Goal: Task Accomplishment & Management: Complete application form

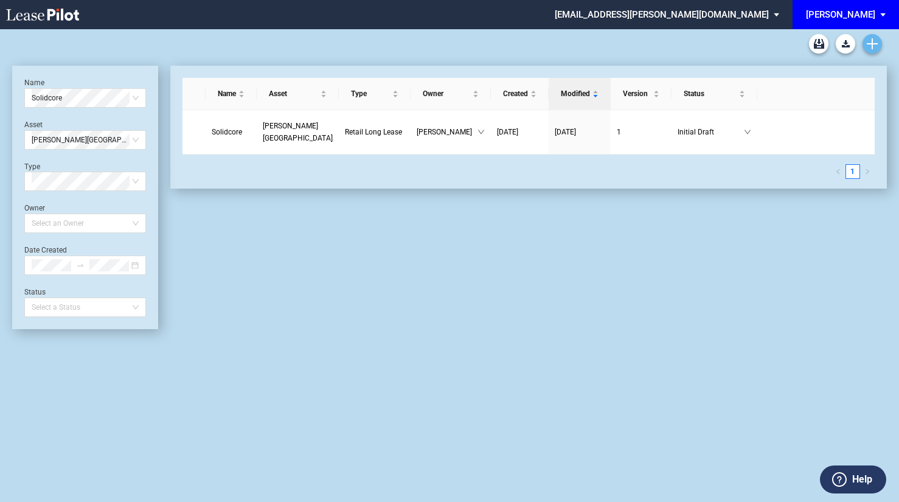
click at [869, 46] on icon "Create new document" at bounding box center [872, 43] width 11 height 11
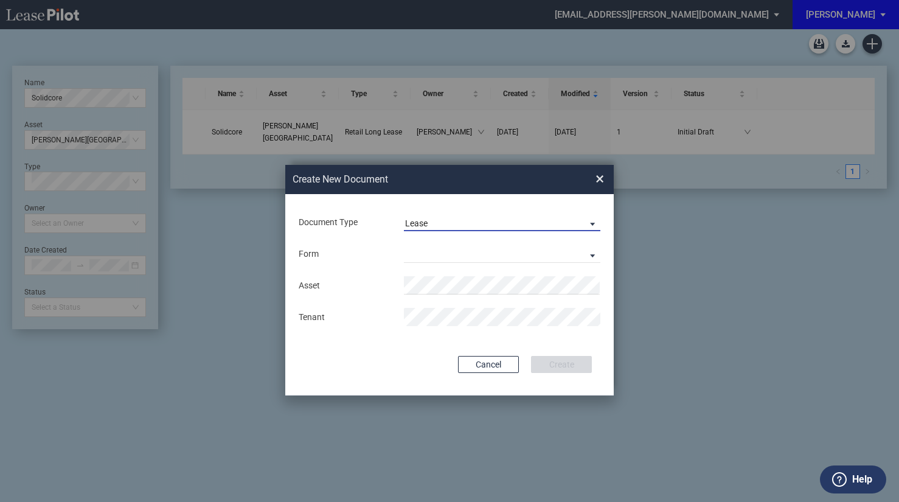
click at [460, 224] on span "Lease" at bounding box center [492, 224] width 175 height 12
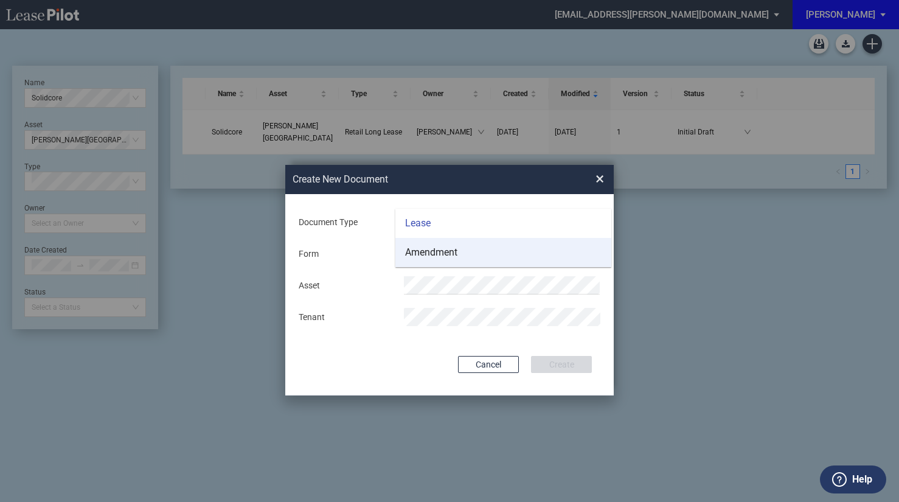
click at [448, 254] on div "Amendment" at bounding box center [431, 252] width 52 height 13
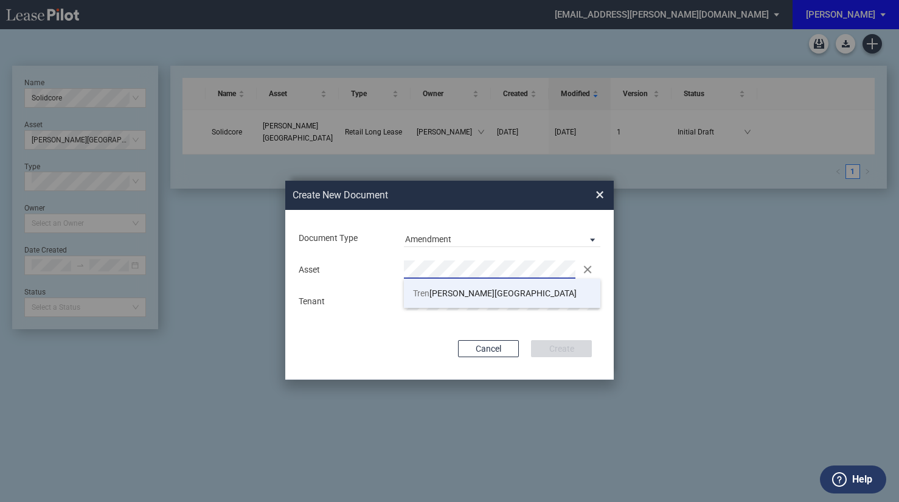
click at [443, 294] on span "[GEOGRAPHIC_DATA][PERSON_NAME]" at bounding box center [495, 293] width 164 height 10
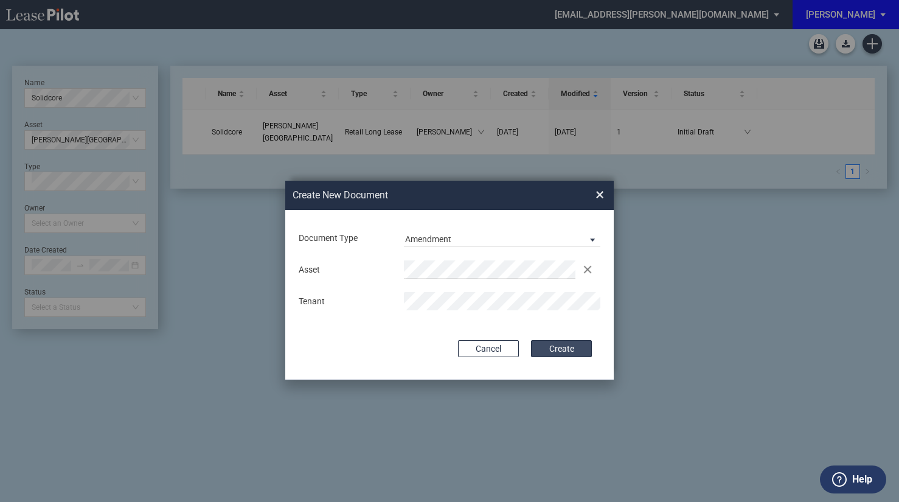
click at [570, 347] on button "Create" at bounding box center [561, 348] width 61 height 17
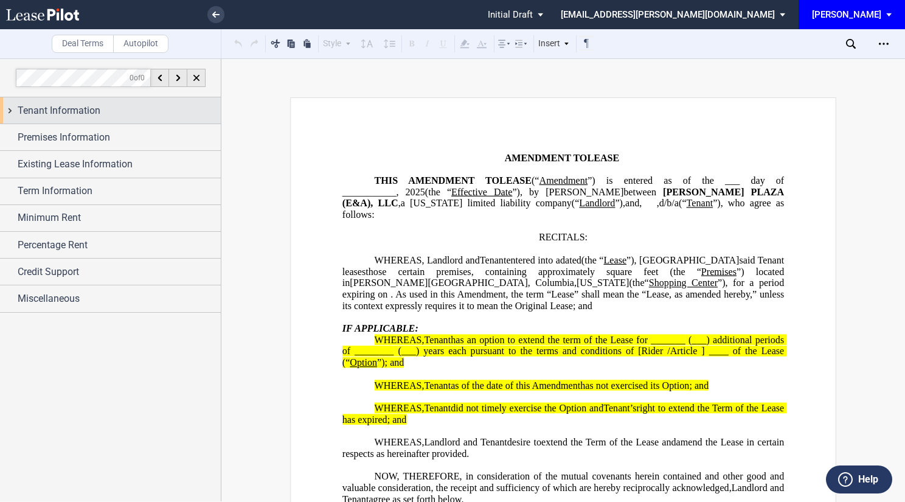
click at [60, 106] on span "Tenant Information" at bounding box center [59, 110] width 83 height 15
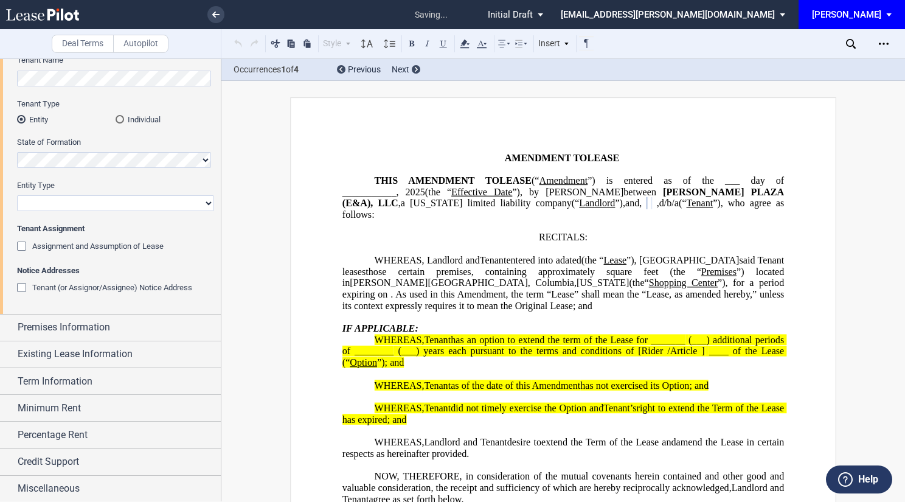
scroll to position [117, 0]
click at [97, 206] on select "Corporation Limited Liability Company General Partnership Limited Partnership O…" at bounding box center [115, 202] width 197 height 16
select select "limited liability company"
click at [17, 194] on select "Corporation Limited Liability Company General Partnership Limited Partnership O…" at bounding box center [115, 202] width 197 height 16
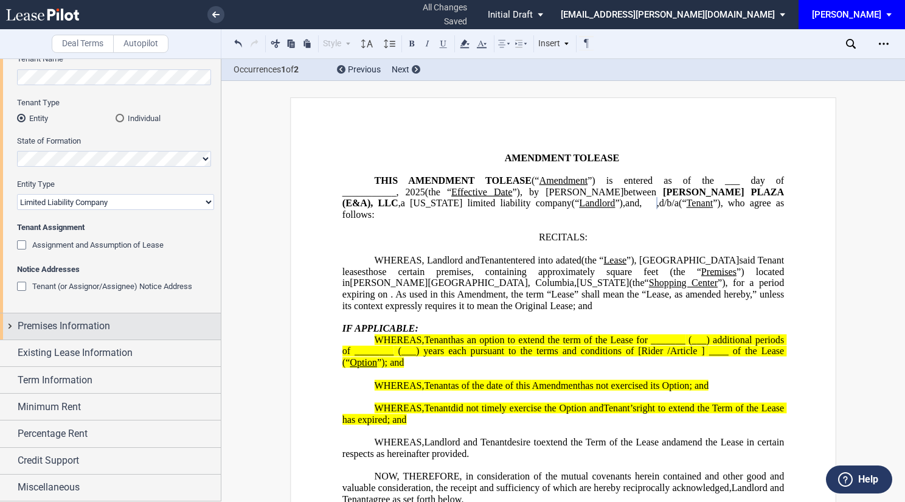
click at [35, 328] on span "Premises Information" at bounding box center [64, 326] width 92 height 15
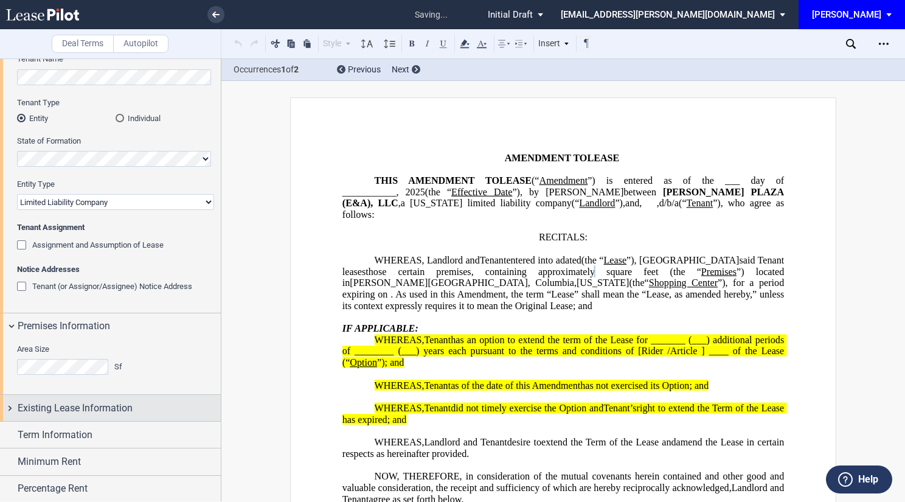
click at [80, 403] on span "Existing Lease Information" at bounding box center [75, 408] width 115 height 15
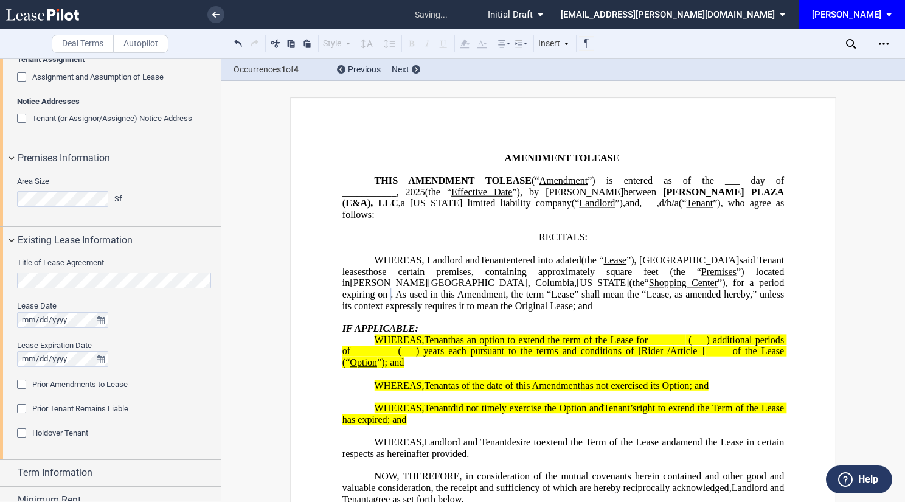
scroll to position [361, 0]
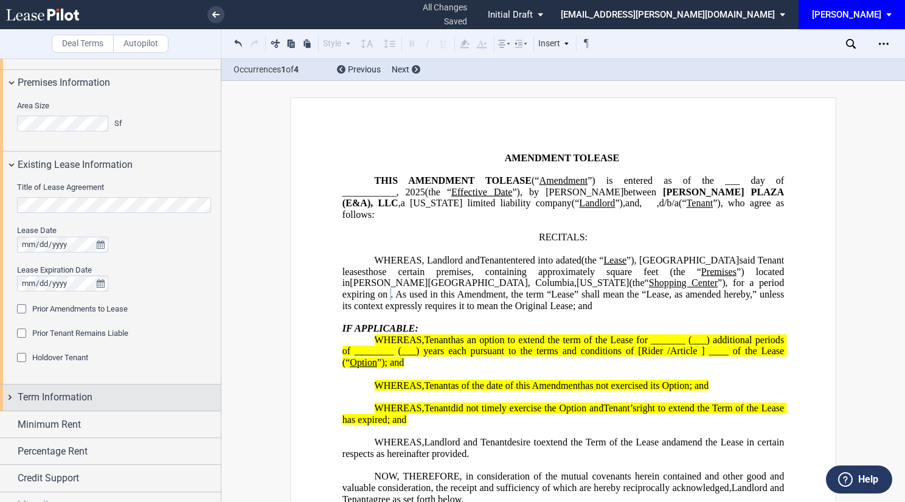
click at [63, 397] on span "Term Information" at bounding box center [55, 397] width 75 height 15
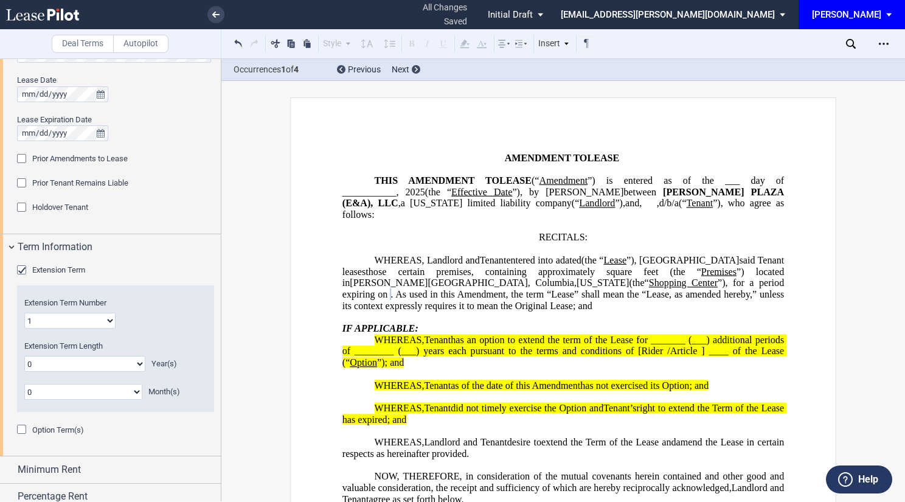
scroll to position [452, 0]
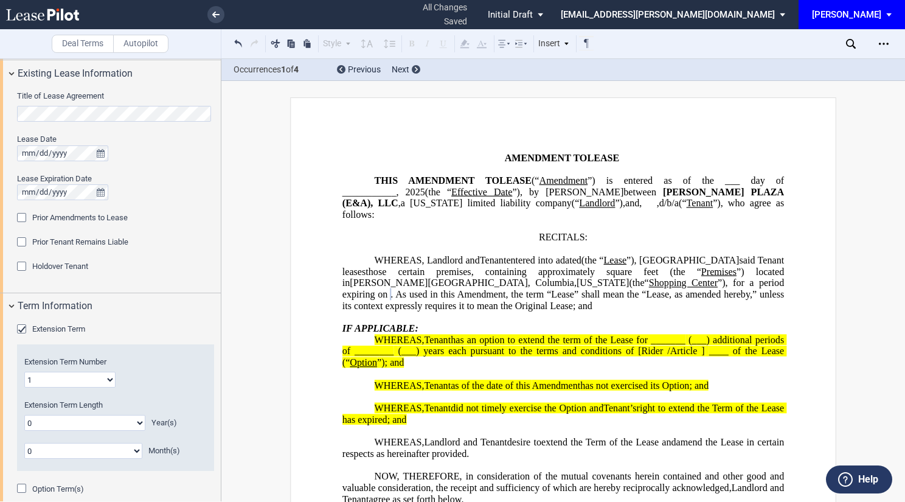
click at [26, 217] on div "Prior Amendments to Lease" at bounding box center [23, 219] width 12 height 12
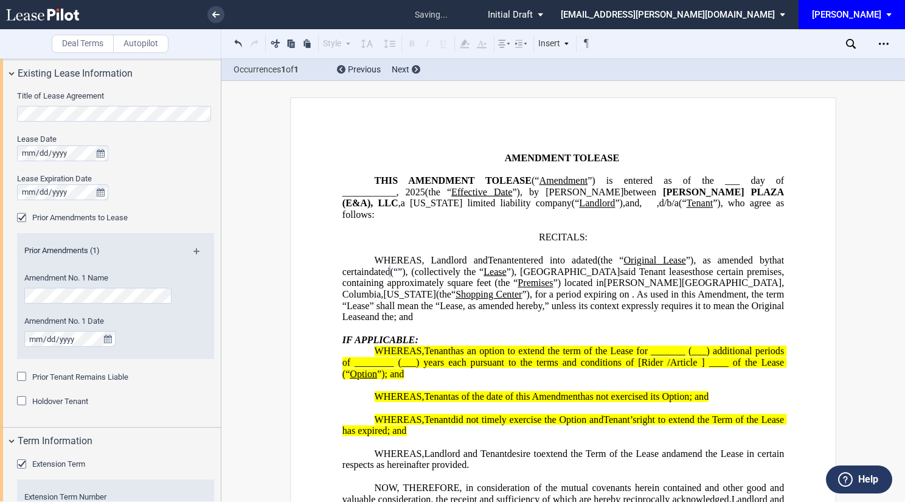
click at [196, 243] on div "Prior Amendments (1) Amendment No. 1 Name Amendment No. 1 Date" at bounding box center [115, 296] width 197 height 127
click at [193, 250] on md-icon at bounding box center [201, 255] width 16 height 15
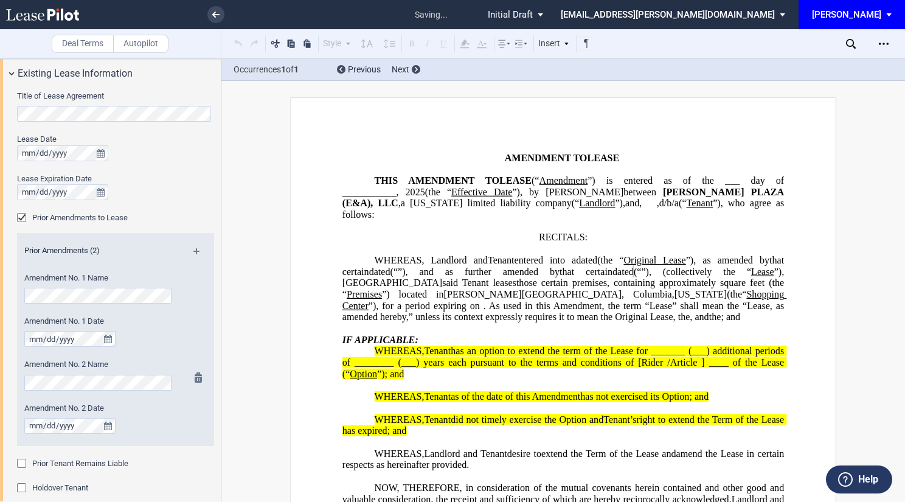
click at [175, 422] on div "Amendment No. 2 Date" at bounding box center [99, 424] width 164 height 43
drag, startPoint x: 196, startPoint y: 246, endPoint x: 188, endPoint y: 250, distance: 8.7
click at [196, 246] on div "Prior Amendments (2)" at bounding box center [115, 252] width 197 height 15
click at [195, 243] on div "Prior Amendments (2) Amendment No. 1 Name Amendment No. 1 Date Amendment No. 2 …" at bounding box center [115, 339] width 197 height 213
click at [196, 250] on md-icon at bounding box center [201, 255] width 16 height 15
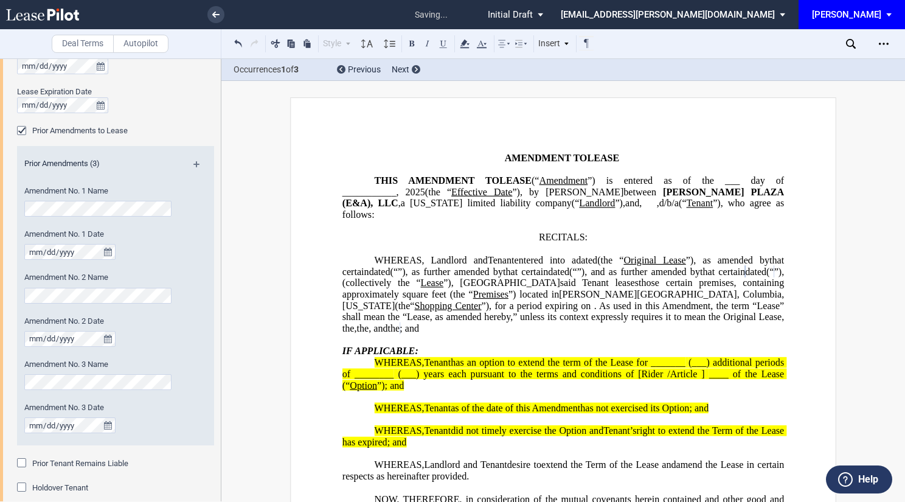
scroll to position [574, 0]
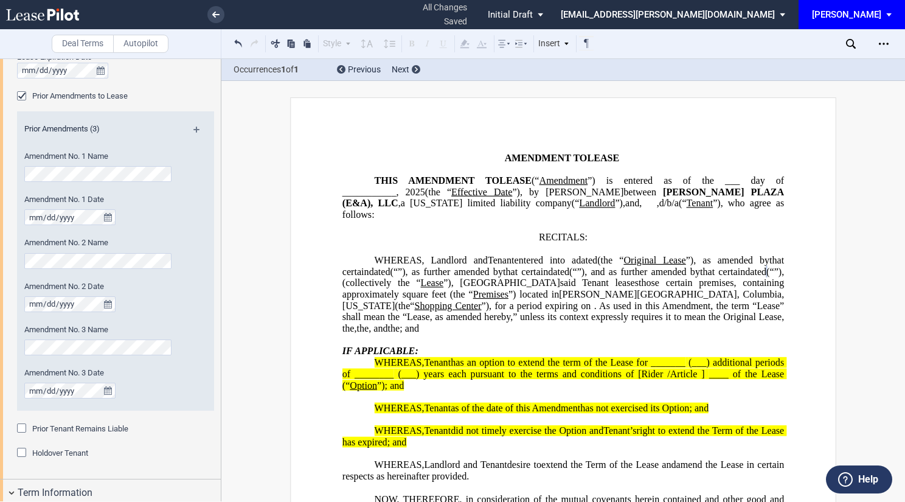
click at [184, 423] on editor-control "Prior Tenant Remains Liable" at bounding box center [115, 429] width 197 height 12
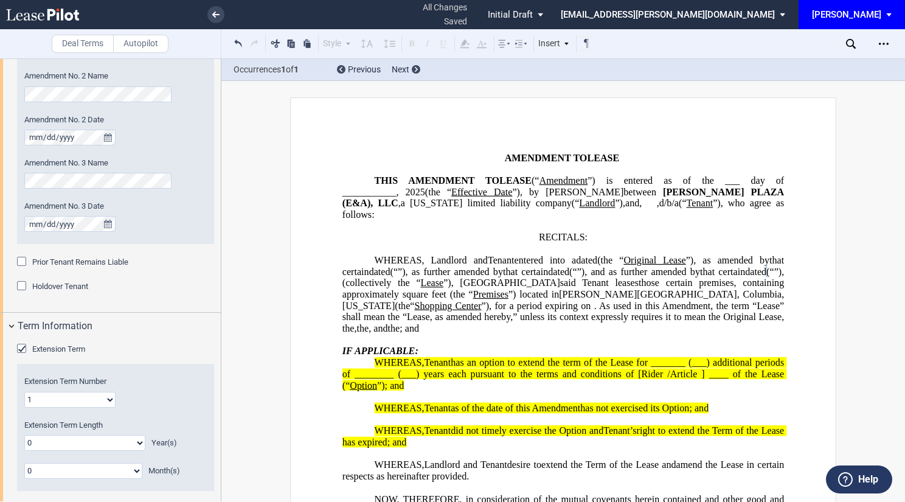
scroll to position [756, 0]
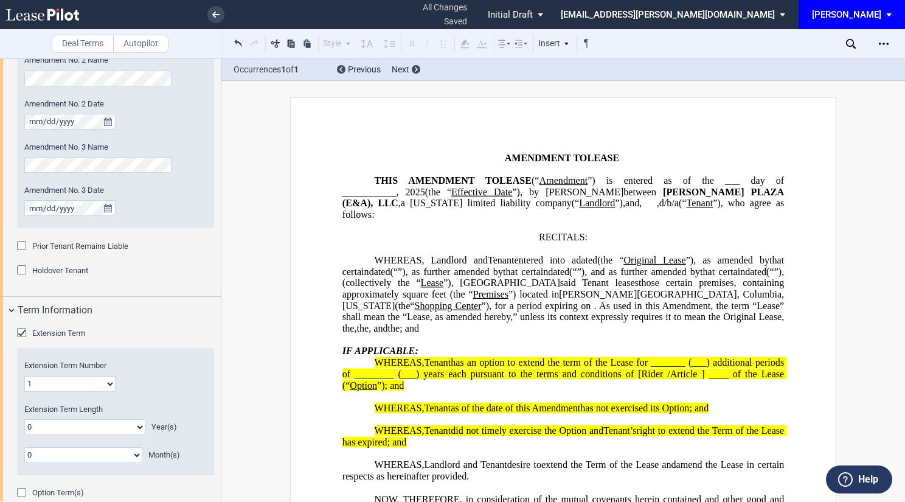
drag, startPoint x: 108, startPoint y: 385, endPoint x: 94, endPoint y: 385, distance: 14.0
click at [108, 385] on select "1 2 3 4 5 6 7 8 9 10 11 12 13 14 15 16 17 18 19 20" at bounding box center [69, 384] width 91 height 16
select select "number:3"
click at [24, 376] on select "1 2 3 4 5 6 7 8 9 10 11 12 13 14 15 16 17 18 19 20" at bounding box center [69, 384] width 91 height 16
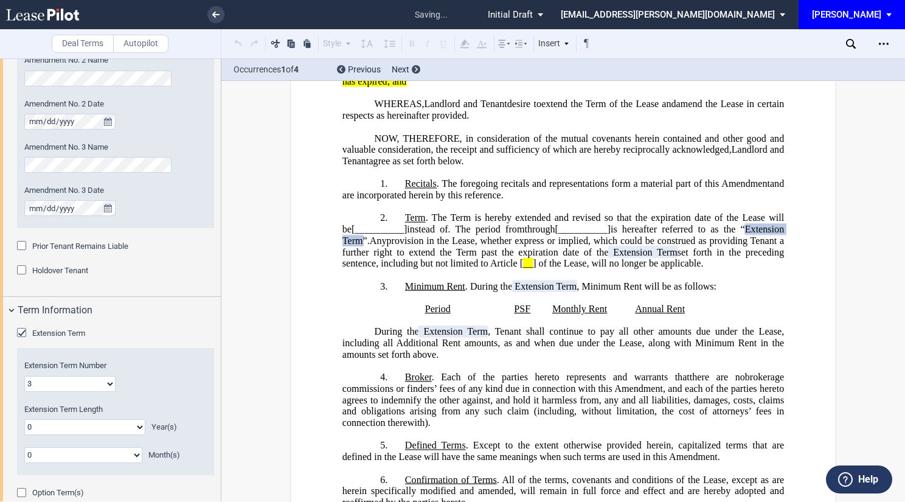
scroll to position [394, 0]
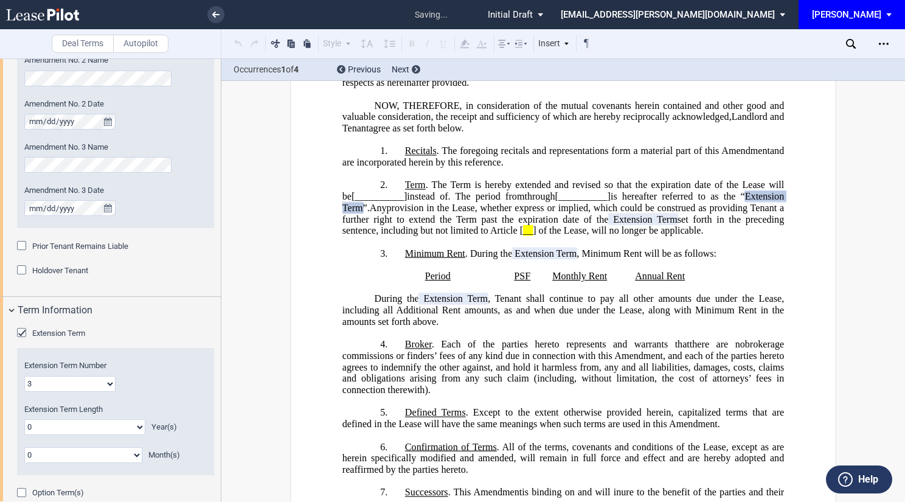
click at [109, 424] on select "0 1 2 3 4 5 6 7 8 9 10 11 12 13 14 15 16 17 18 19 20" at bounding box center [84, 427] width 121 height 16
select select "number:5"
click at [24, 419] on select "0 1 2 3 4 5 6 7 8 9 10 11 12 13 14 15 16 17 18 19 20" at bounding box center [84, 427] width 121 height 16
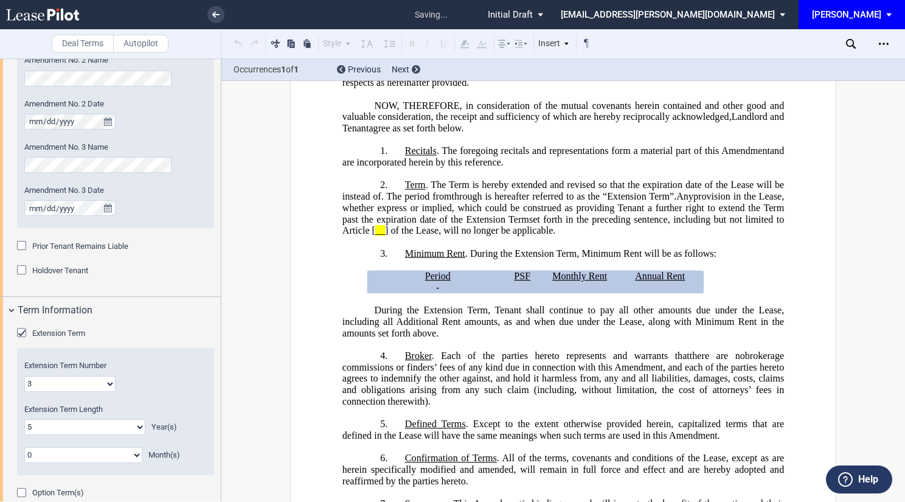
click at [102, 488] on div "Option Term(s)" at bounding box center [115, 493] width 197 height 12
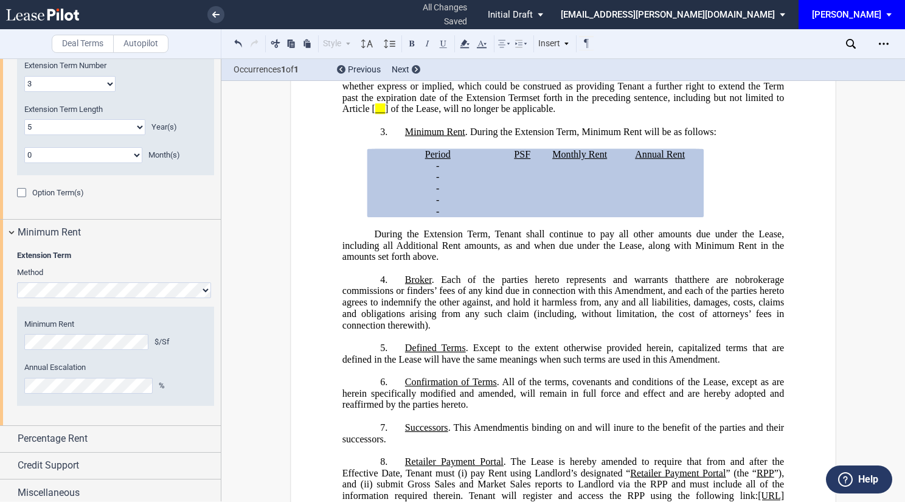
scroll to position [1061, 0]
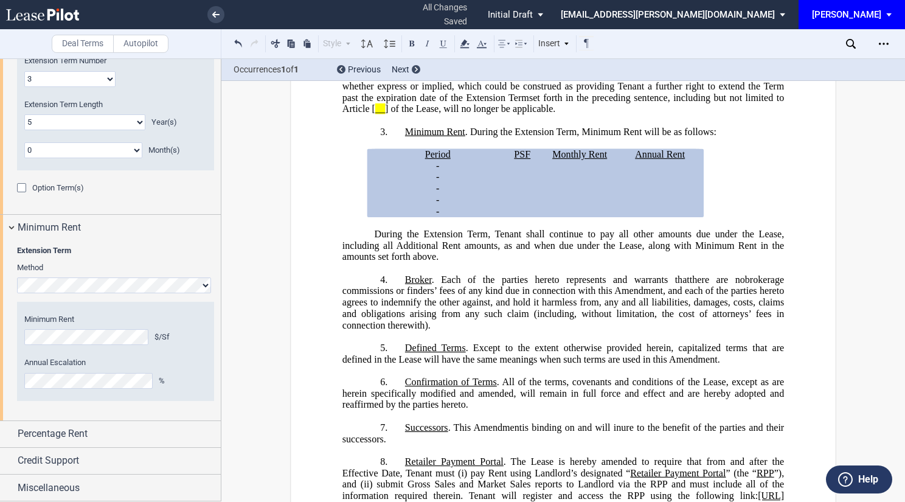
drag, startPoint x: 76, startPoint y: 434, endPoint x: 90, endPoint y: 415, distance: 23.5
click at [76, 434] on span "Percentage Rent" at bounding box center [53, 433] width 70 height 15
click at [22, 460] on div "Tenant Pays Percentage Rent" at bounding box center [23, 458] width 12 height 12
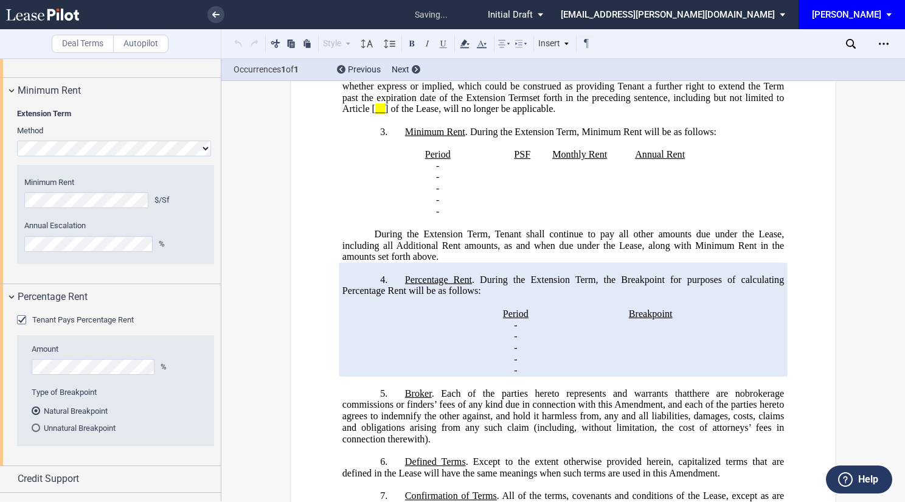
scroll to position [1216, 0]
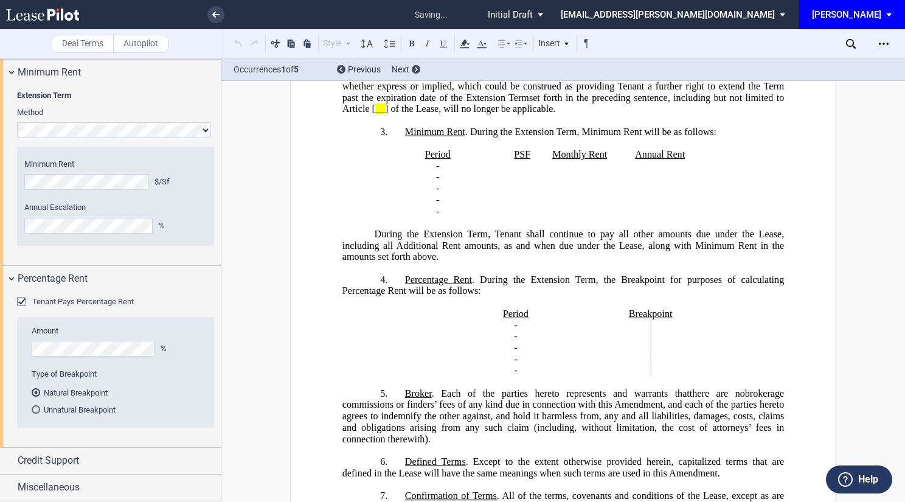
click at [38, 409] on div "Unnatural Breakpoint" at bounding box center [36, 409] width 9 height 9
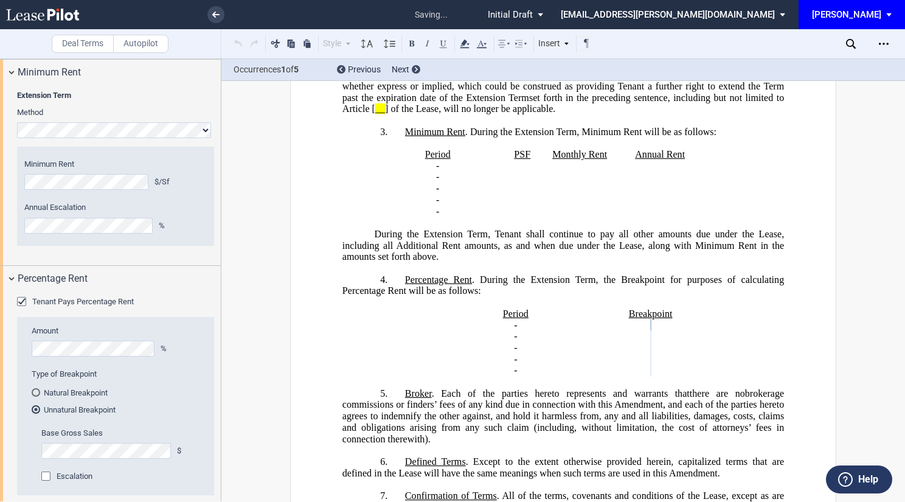
click at [189, 426] on div "Type of Breakpoint Natural Breakpoint Unnatural Breakpoint" at bounding box center [119, 398] width 175 height 59
click at [49, 476] on div "Escalation" at bounding box center [47, 477] width 12 height 12
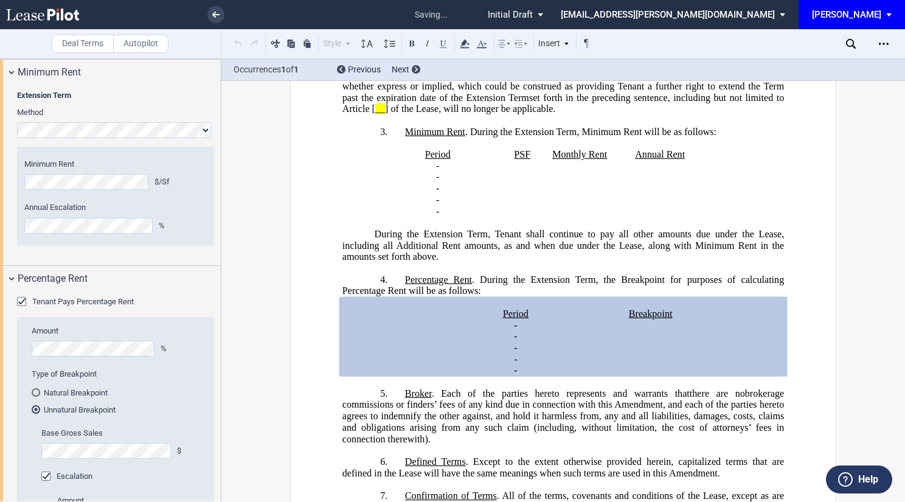
scroll to position [1327, 0]
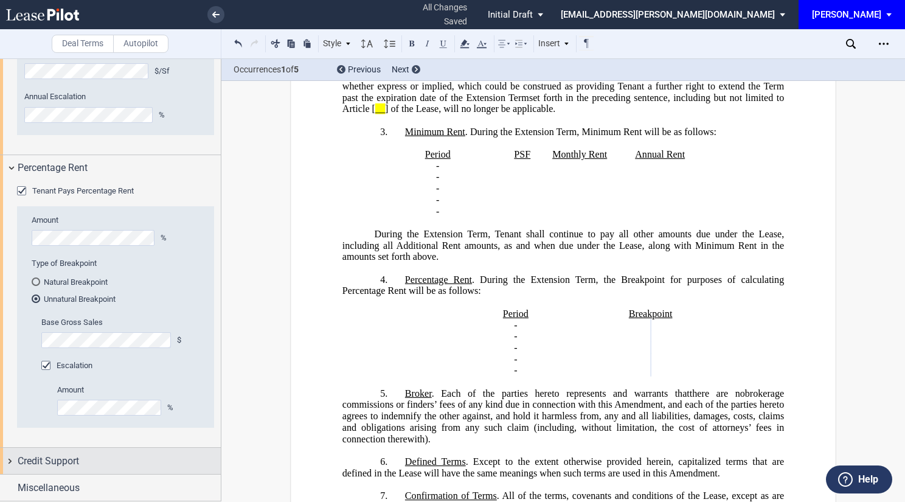
click at [60, 458] on span "Credit Support" at bounding box center [48, 461] width 61 height 15
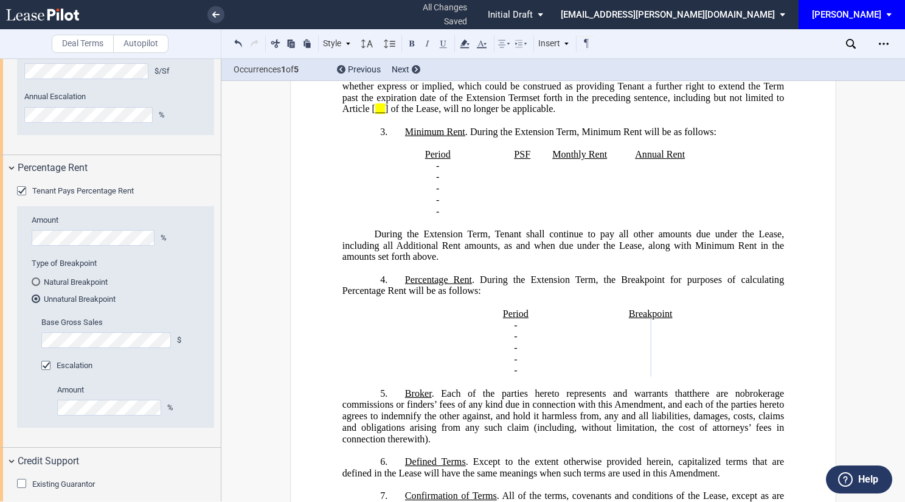
scroll to position [1387, 0]
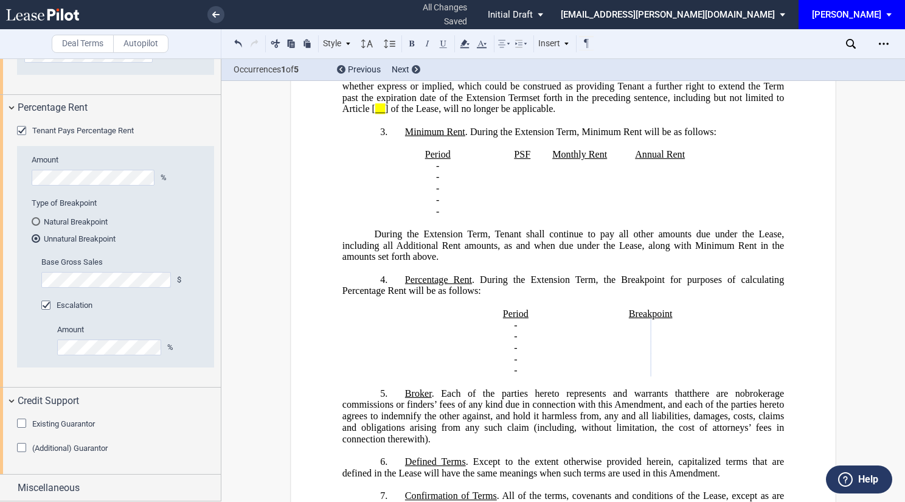
click at [23, 423] on div "Existing Guarantor" at bounding box center [23, 425] width 12 height 12
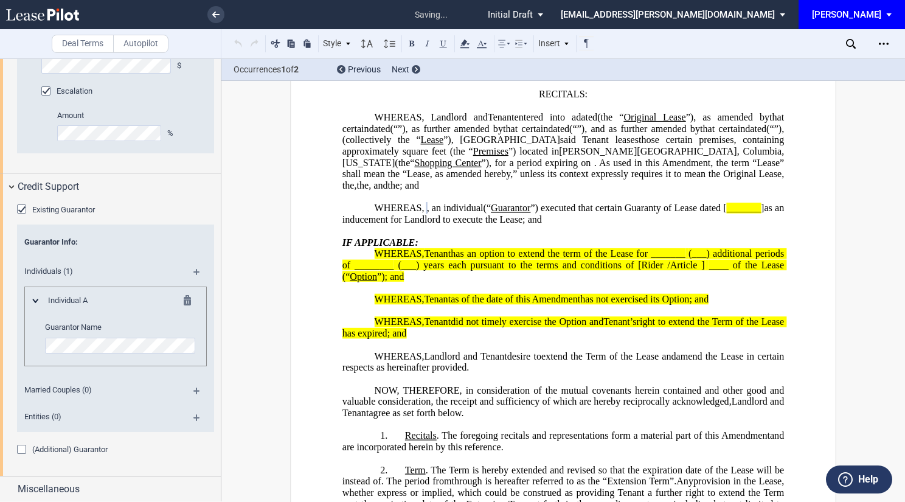
scroll to position [1603, 0]
click at [163, 442] on div "(Additional) Guarantor" at bounding box center [115, 448] width 197 height 12
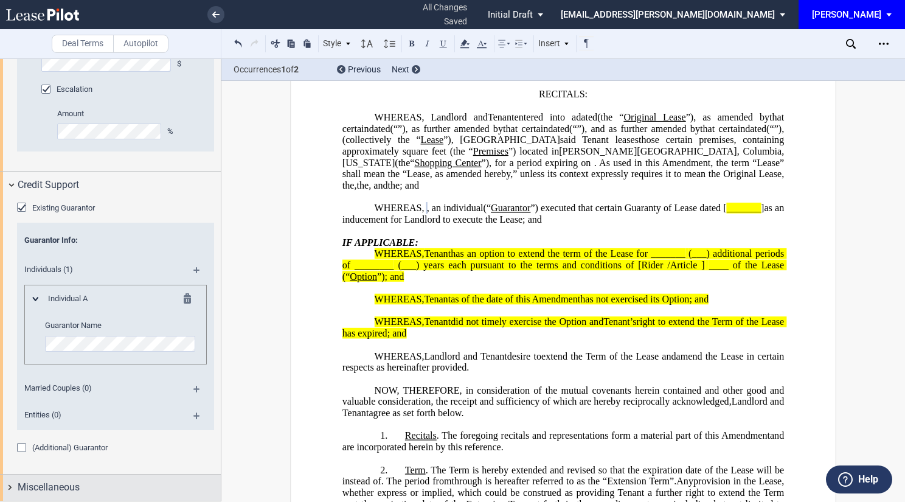
click at [57, 487] on span "Miscellaneous" at bounding box center [49, 487] width 62 height 15
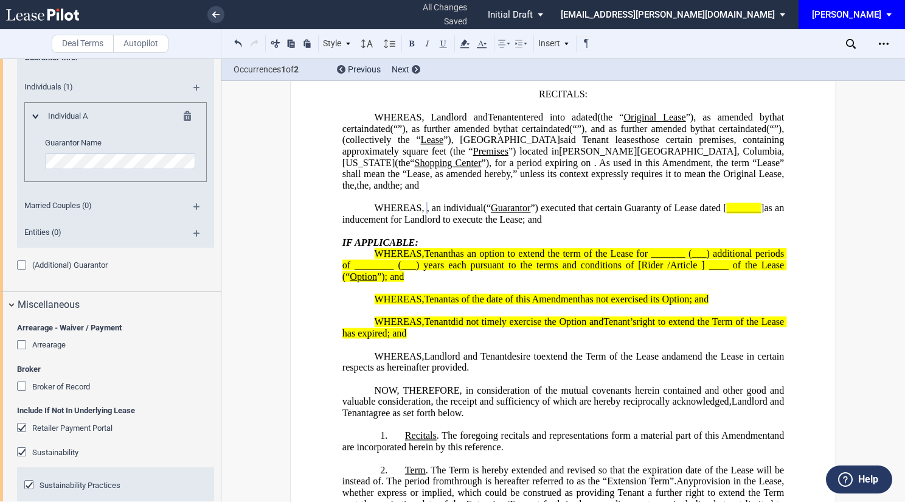
click at [19, 426] on div "Retailer Payment Portal" at bounding box center [23, 429] width 12 height 12
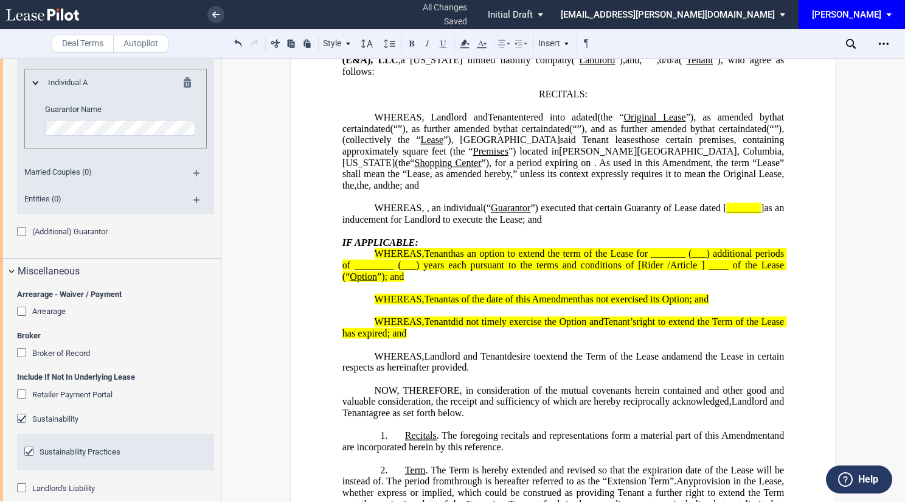
scroll to position [1940, 0]
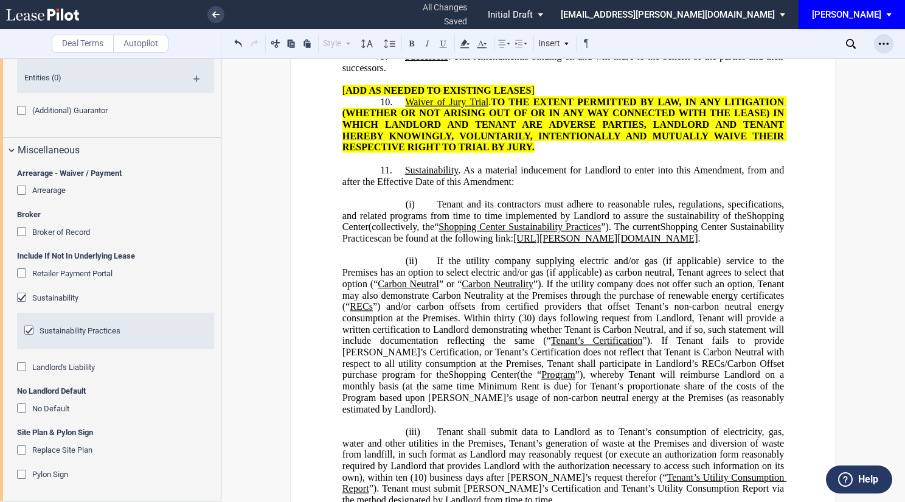
click at [882, 44] on icon "Open Lease options menu" at bounding box center [884, 44] width 10 height 10
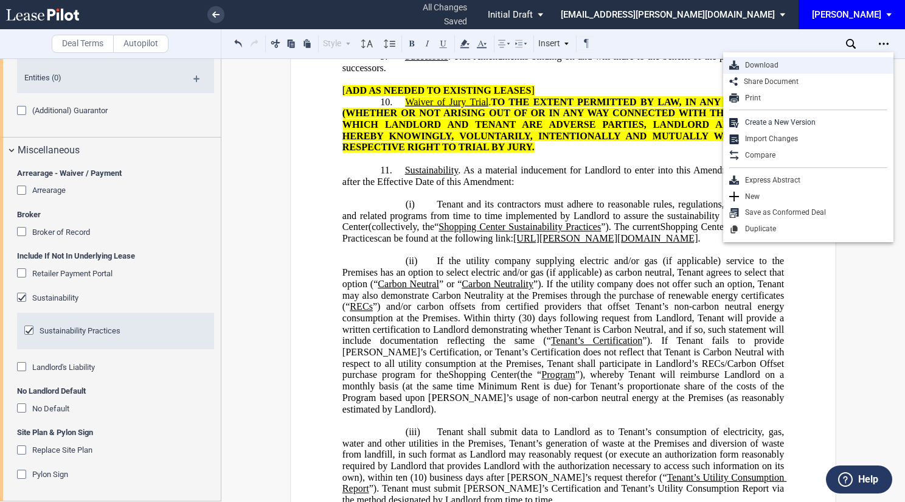
click at [762, 58] on div "Download" at bounding box center [808, 65] width 170 height 16
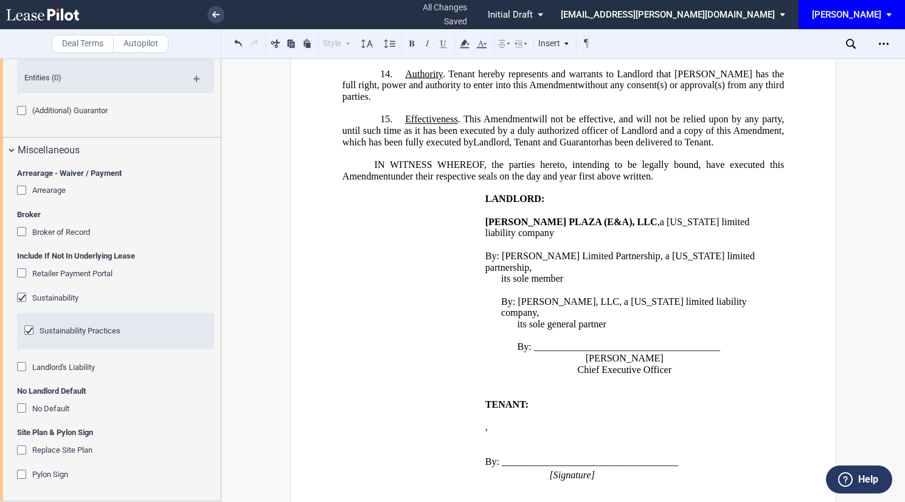
scroll to position [1653, 0]
